Goal: Transaction & Acquisition: Book appointment/travel/reservation

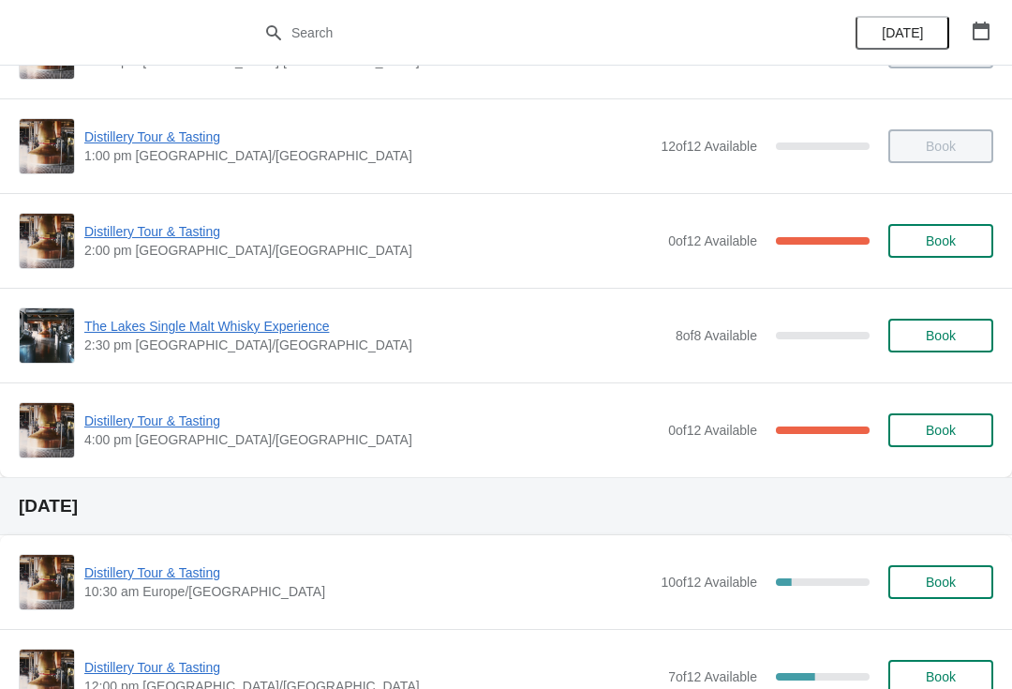
scroll to position [276, 0]
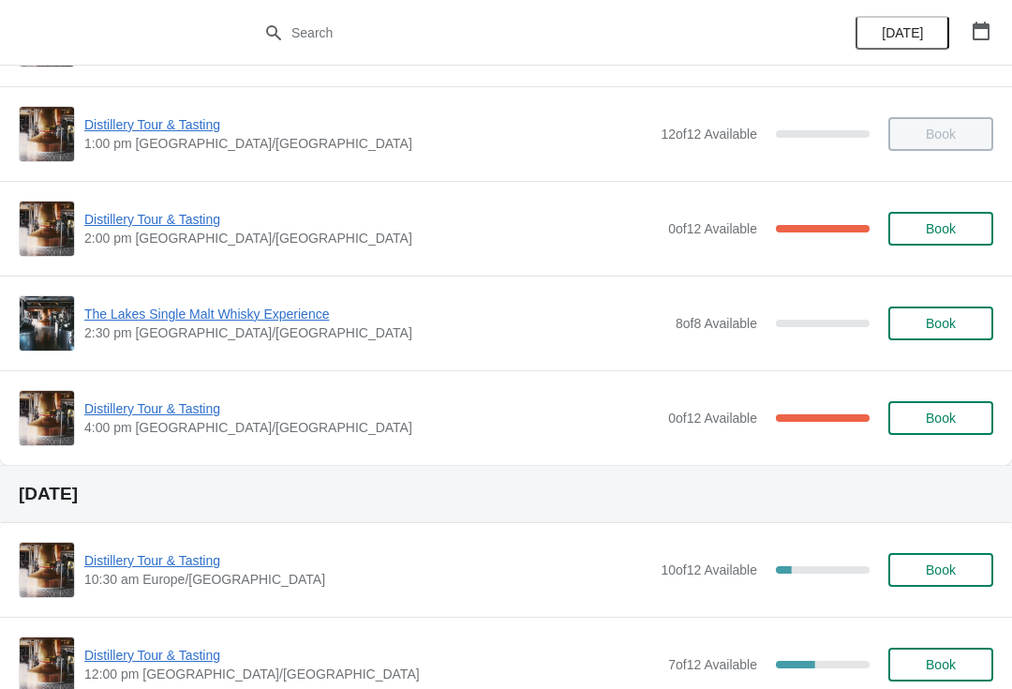
click at [929, 321] on span "Book" at bounding box center [941, 323] width 30 height 15
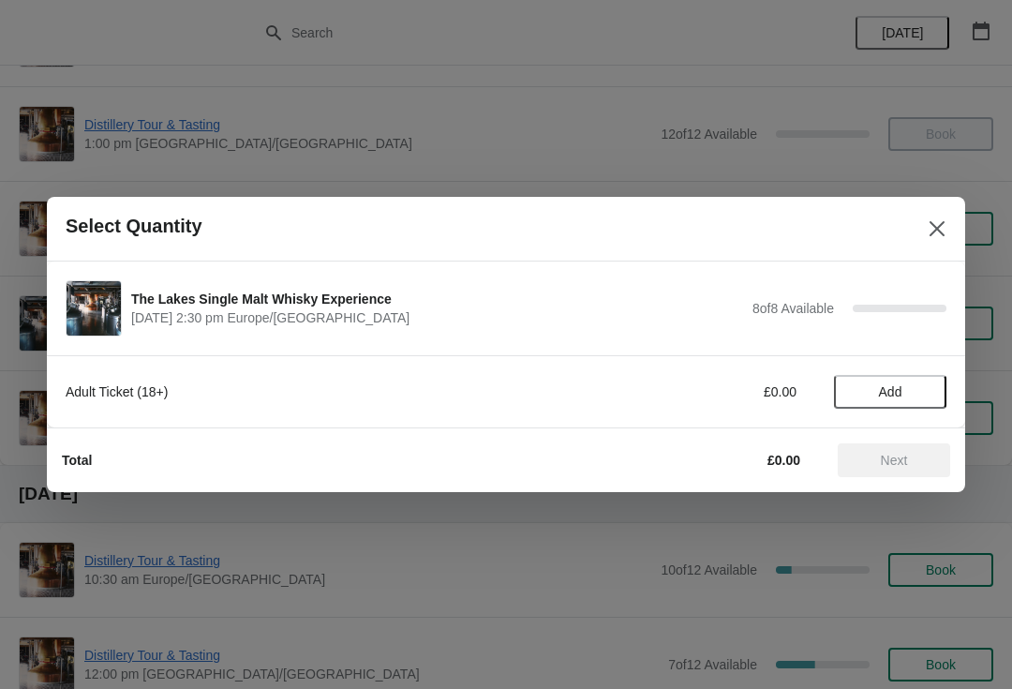
click at [889, 388] on span "Add" at bounding box center [890, 391] width 23 height 15
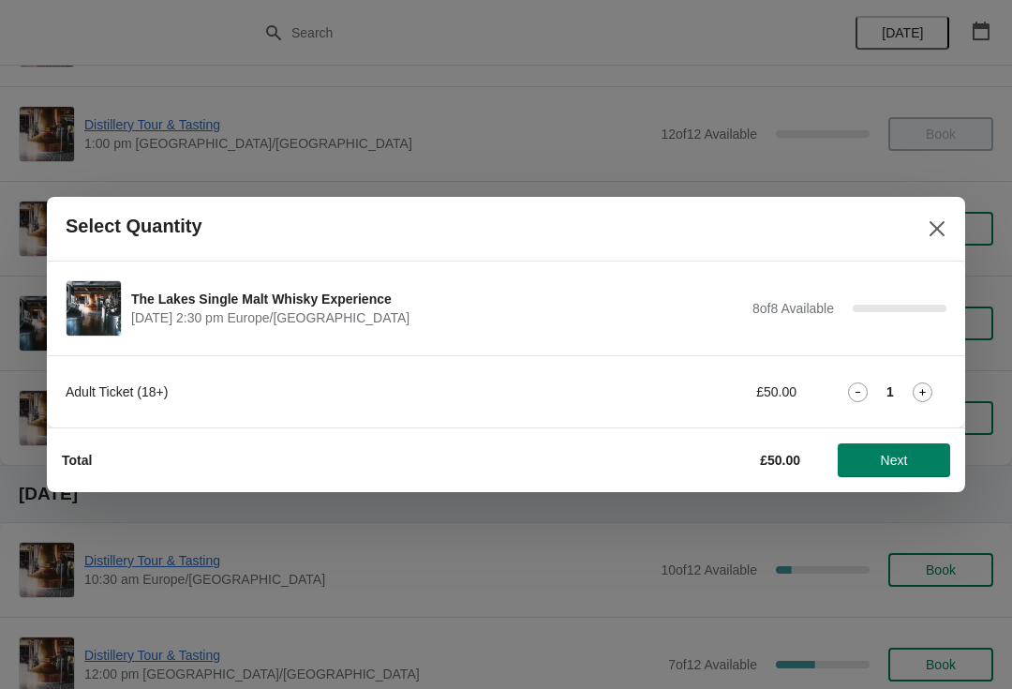
click at [923, 231] on button "Close" at bounding box center [937, 229] width 34 height 34
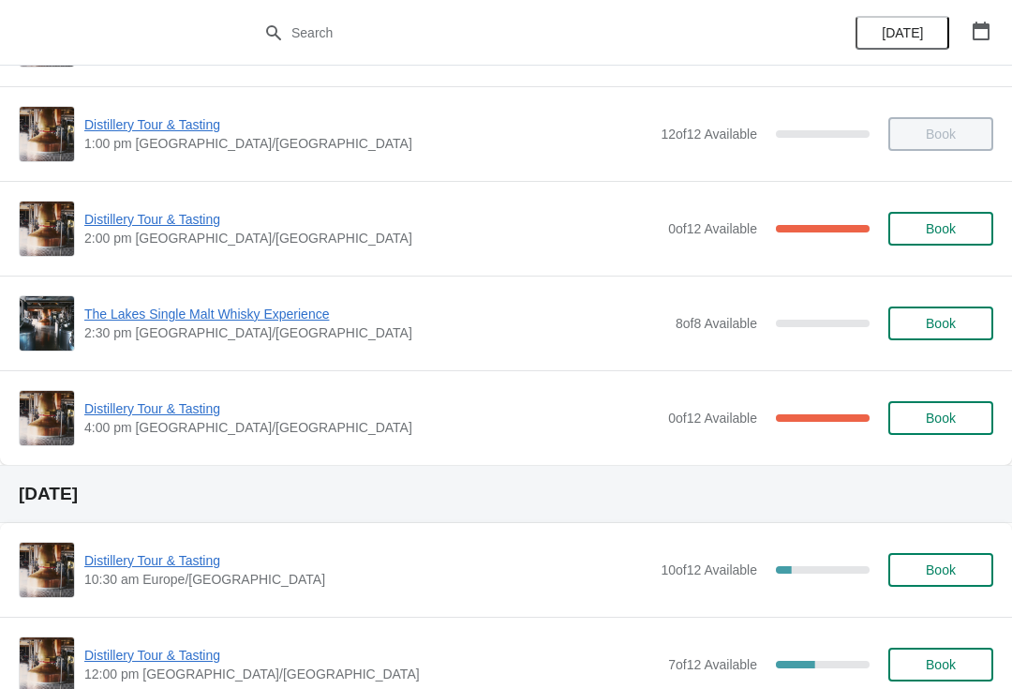
click at [955, 423] on span "Book" at bounding box center [941, 418] width 30 height 15
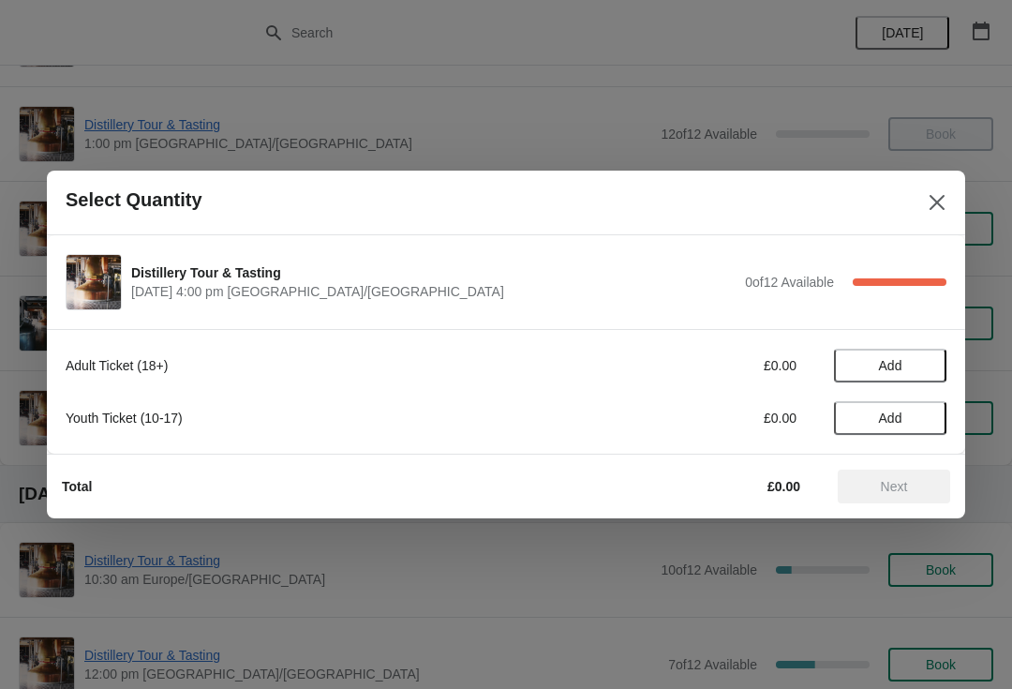
click at [909, 360] on span "Add" at bounding box center [890, 365] width 79 height 15
click at [917, 361] on icon at bounding box center [923, 366] width 20 height 20
click at [891, 489] on span "Next" at bounding box center [894, 486] width 27 height 15
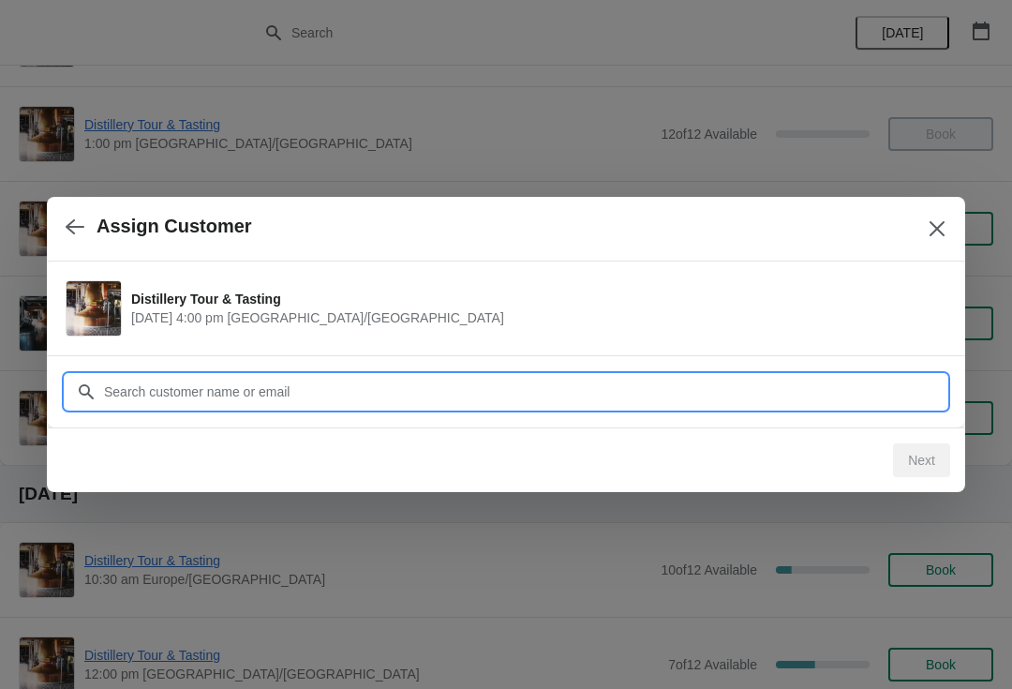
click at [526, 384] on input "Customer" at bounding box center [525, 392] width 844 height 34
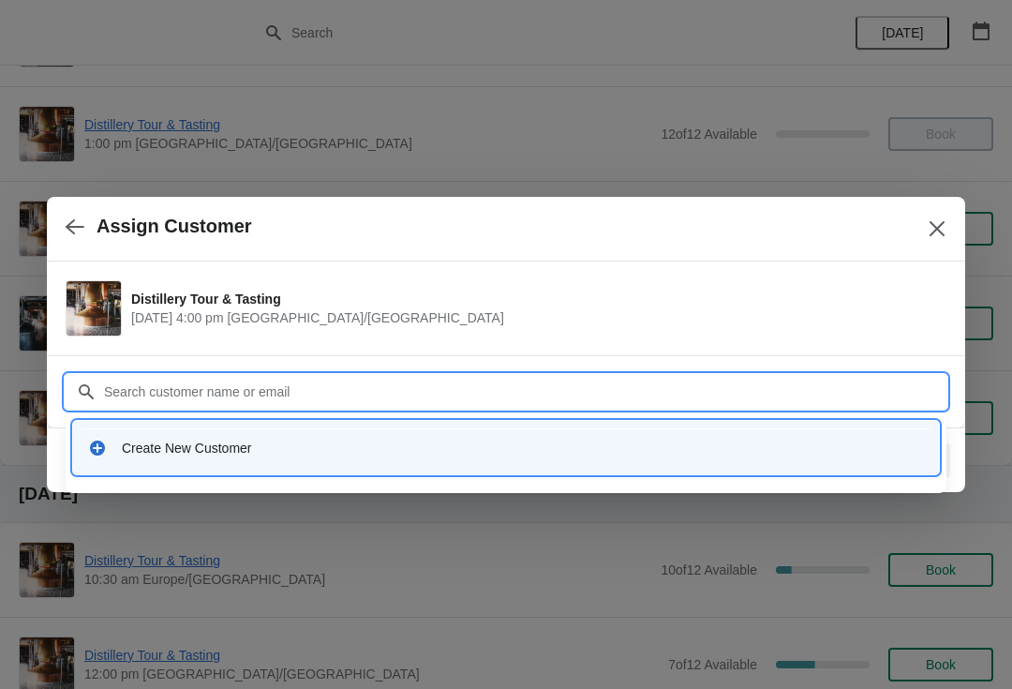
click at [283, 457] on div "Create New Customer" at bounding box center [506, 447] width 851 height 38
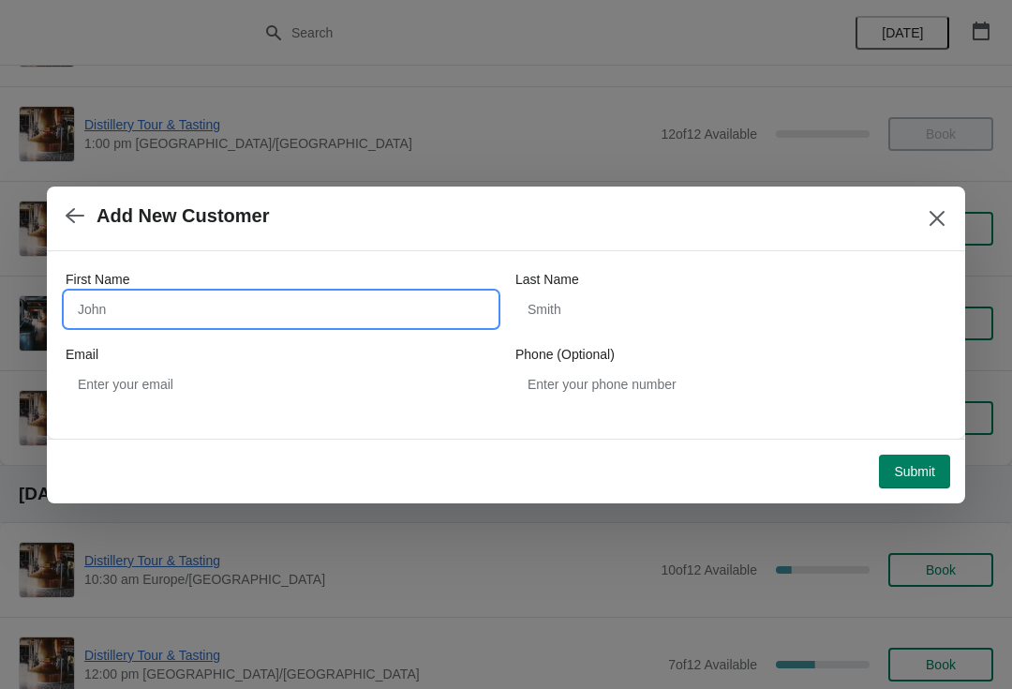
click at [273, 309] on input "First Name" at bounding box center [281, 309] width 431 height 34
type input "[PERSON_NAME]"
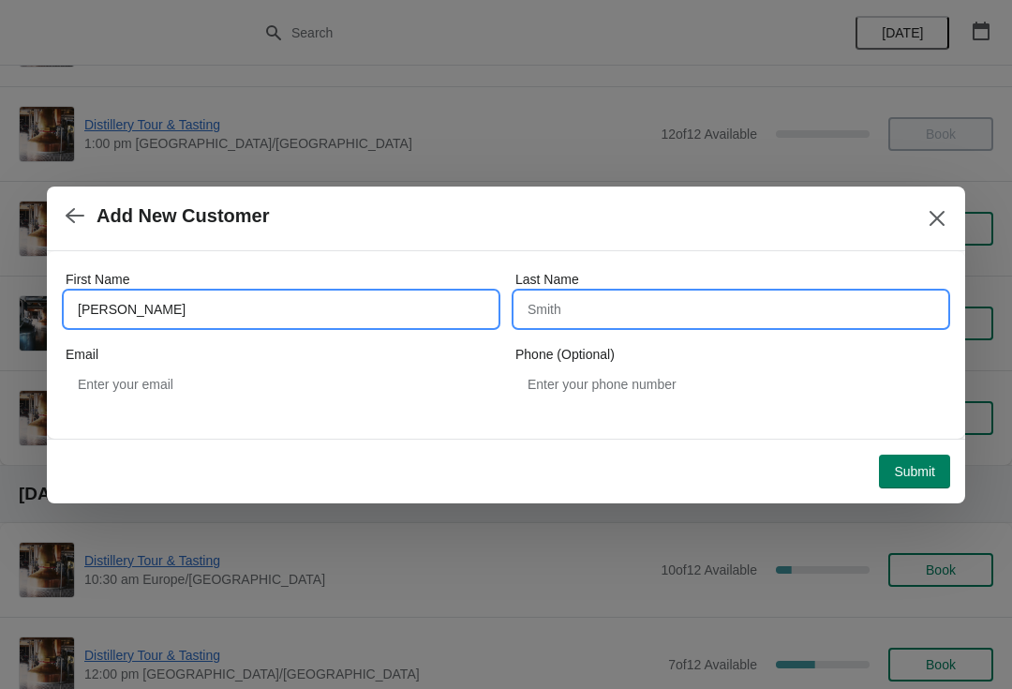
click at [672, 302] on input "Last Name" at bounding box center [730, 309] width 431 height 34
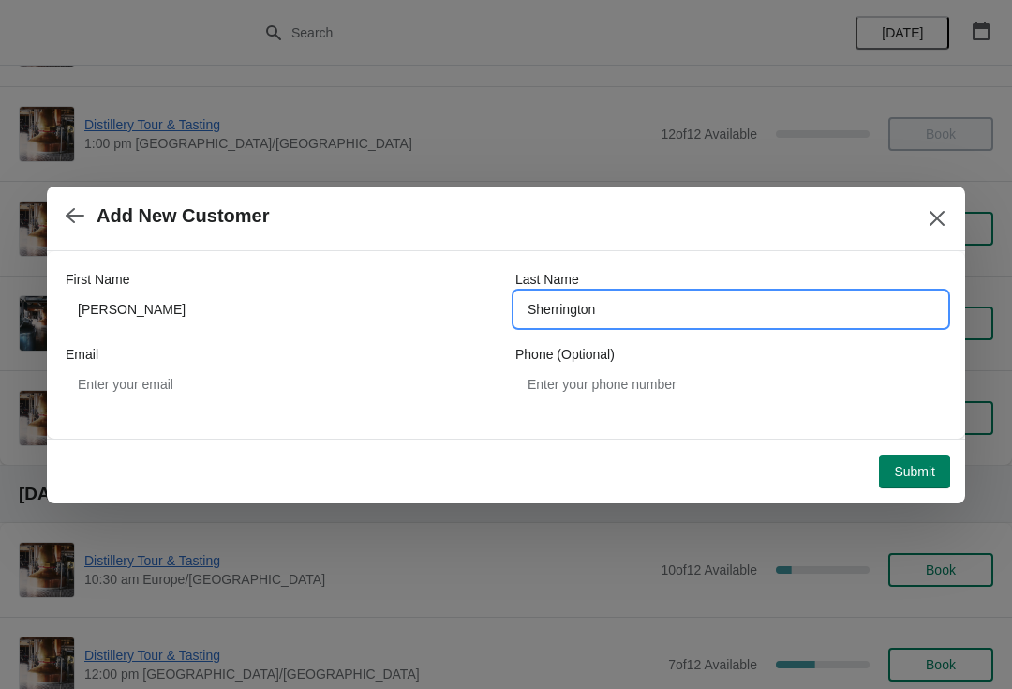
type input "Sherrington"
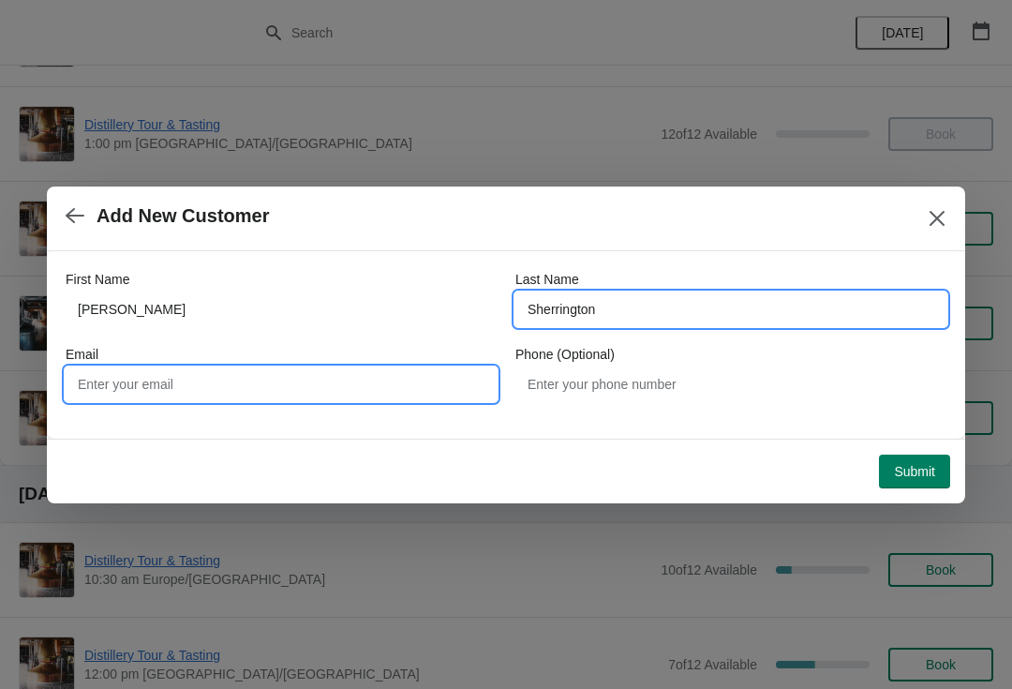
click at [233, 376] on input "Email" at bounding box center [281, 384] width 431 height 34
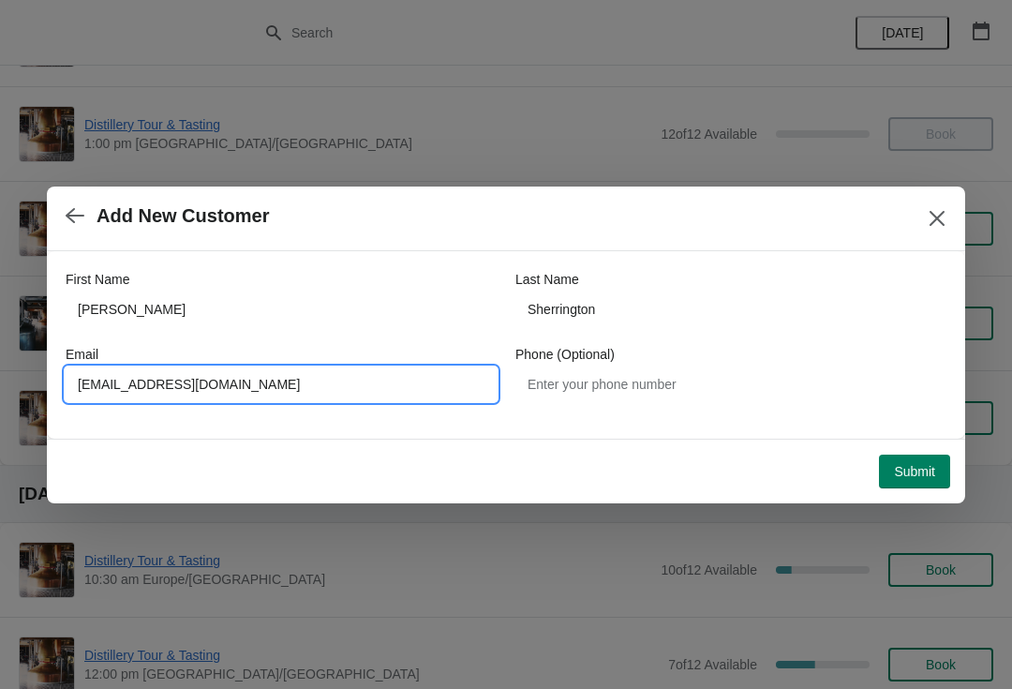
type input "[EMAIL_ADDRESS][DOMAIN_NAME]"
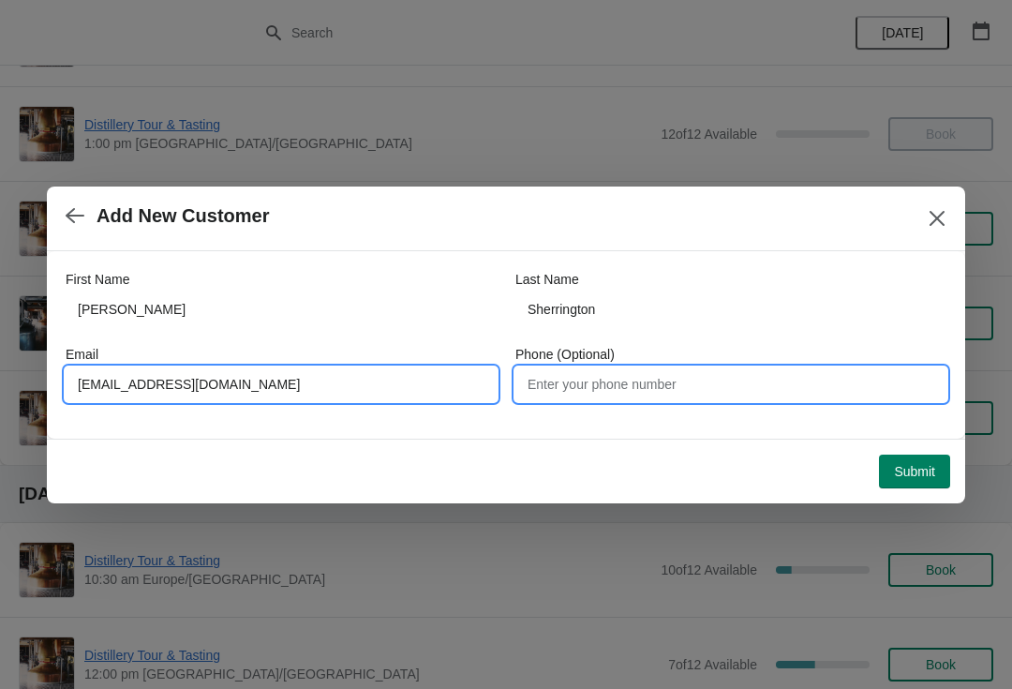
click at [731, 382] on input "Phone (Optional)" at bounding box center [730, 384] width 431 height 34
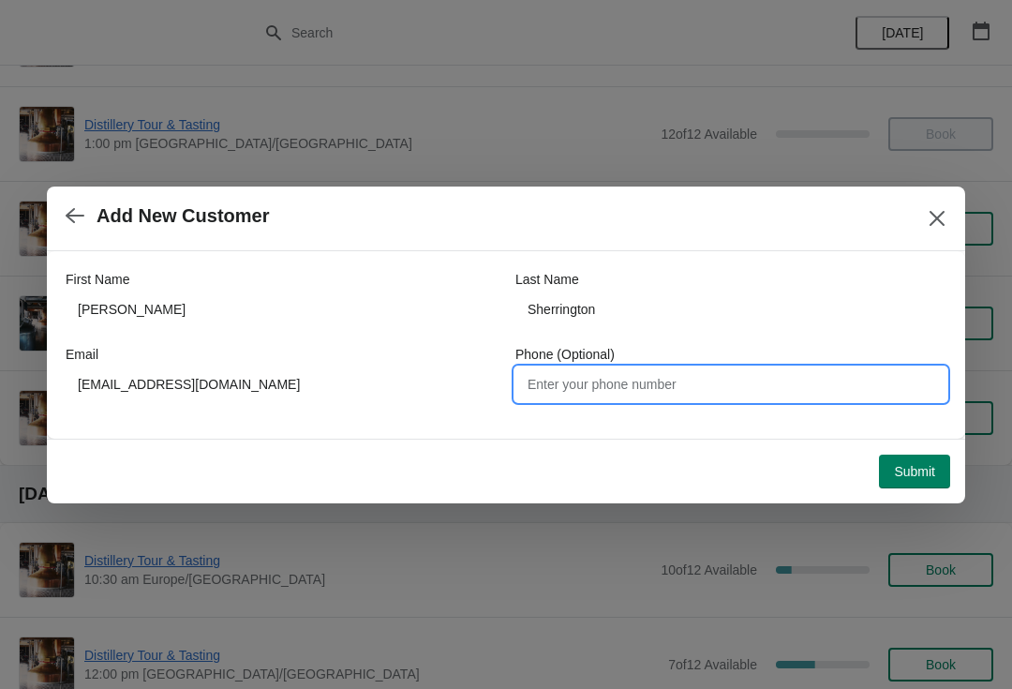
click at [918, 471] on span "Submit" at bounding box center [914, 471] width 41 height 15
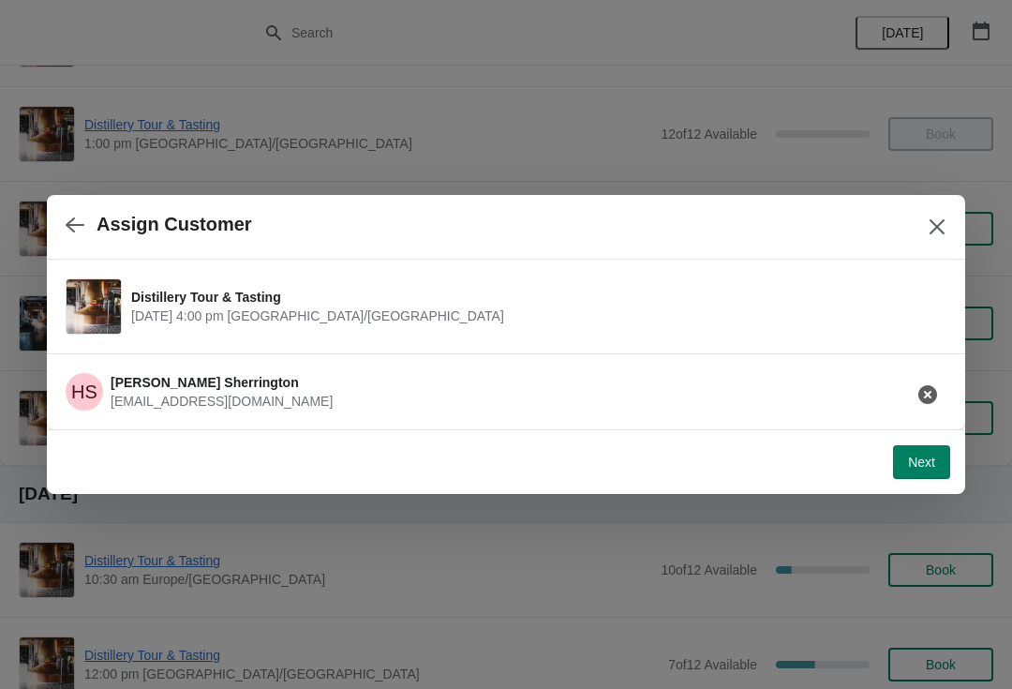
click at [916, 465] on span "Next" at bounding box center [921, 462] width 27 height 15
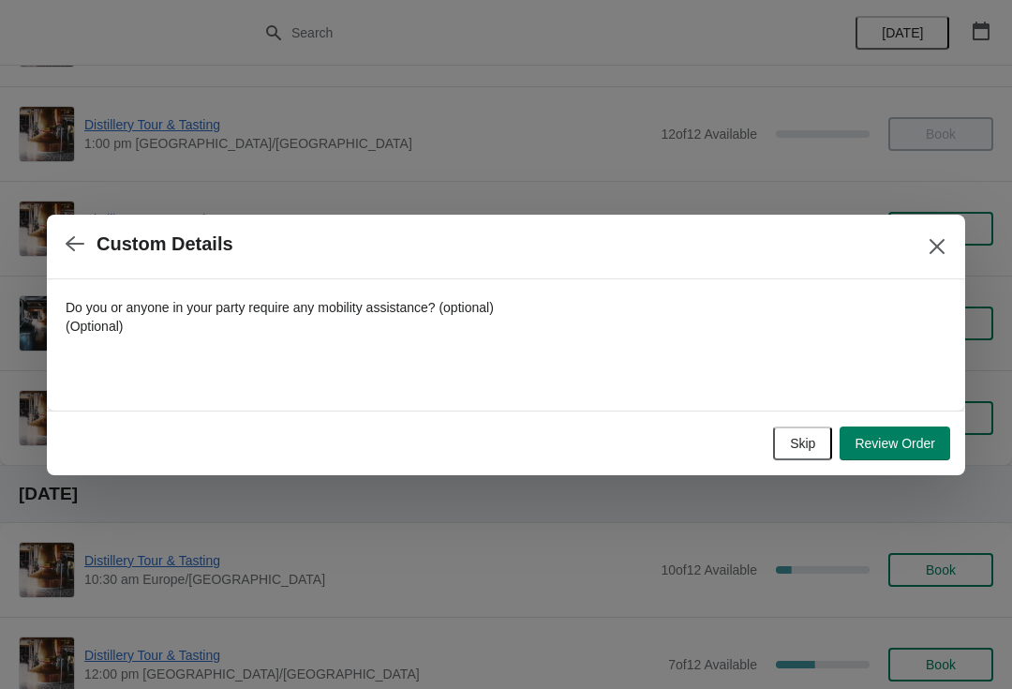
click at [906, 447] on span "Review Order" at bounding box center [895, 443] width 81 height 15
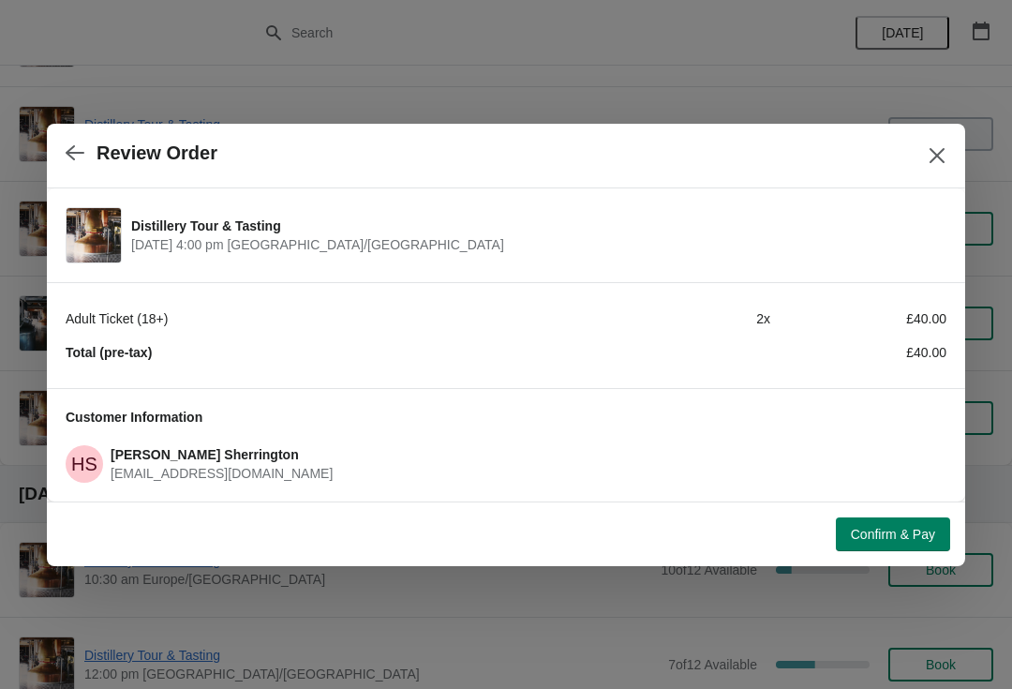
click at [902, 532] on span "Confirm & Pay" at bounding box center [893, 534] width 84 height 15
